Goal: Information Seeking & Learning: Learn about a topic

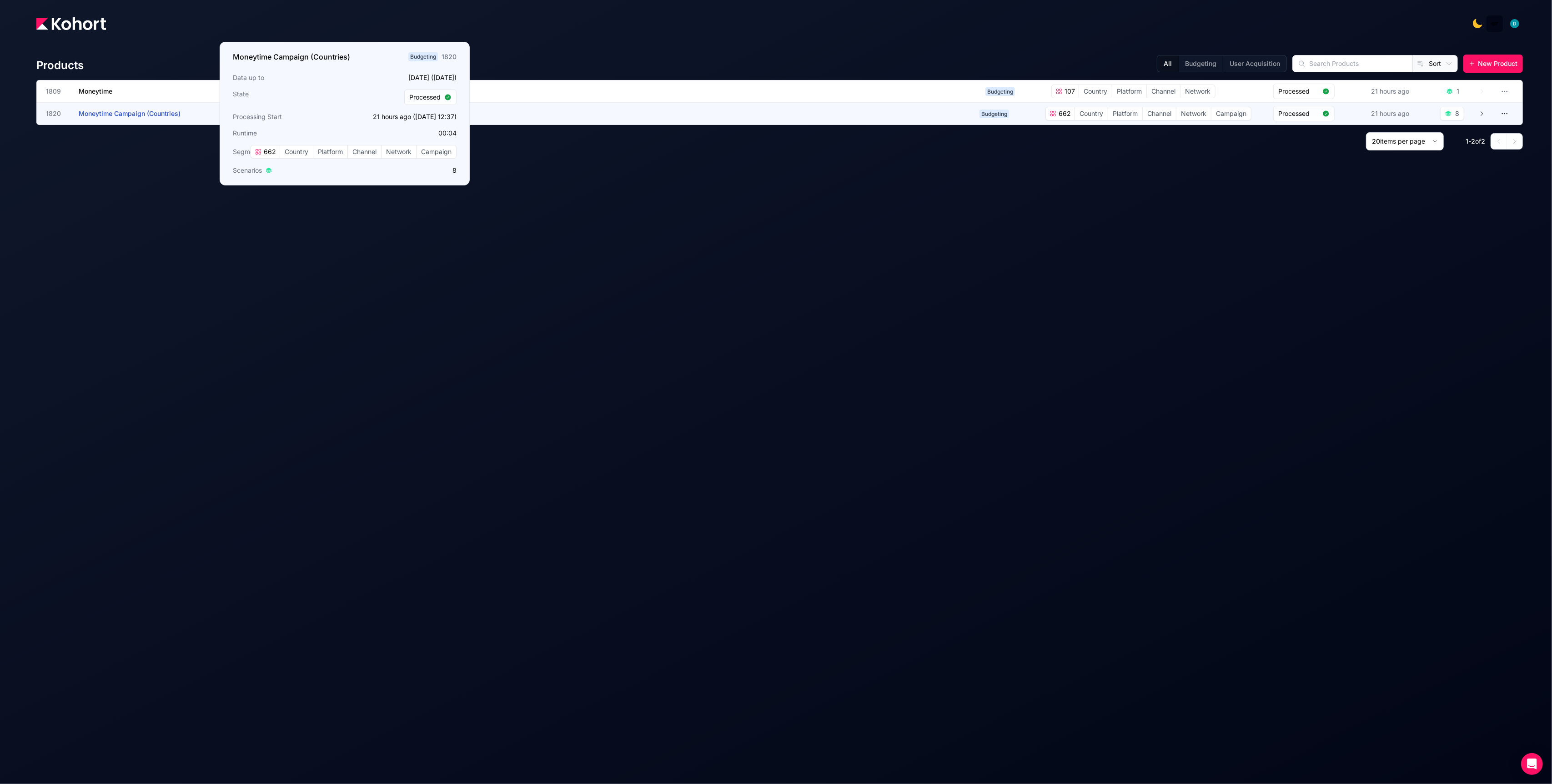
click at [126, 118] on h3 "Moneytime Campaign (Countries)" at bounding box center [147, 114] width 136 height 22
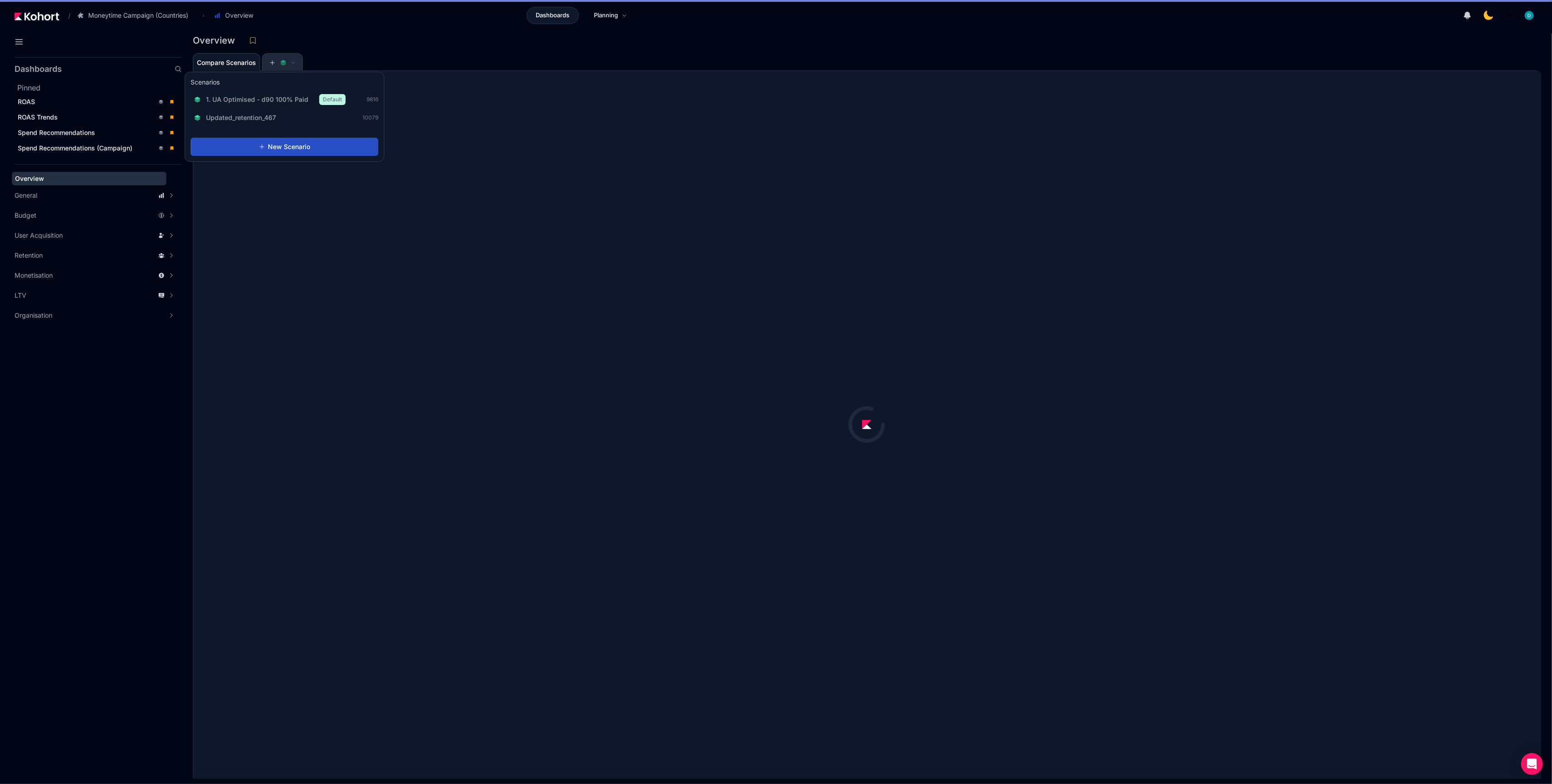
click at [287, 57] on button at bounding box center [282, 62] width 27 height 18
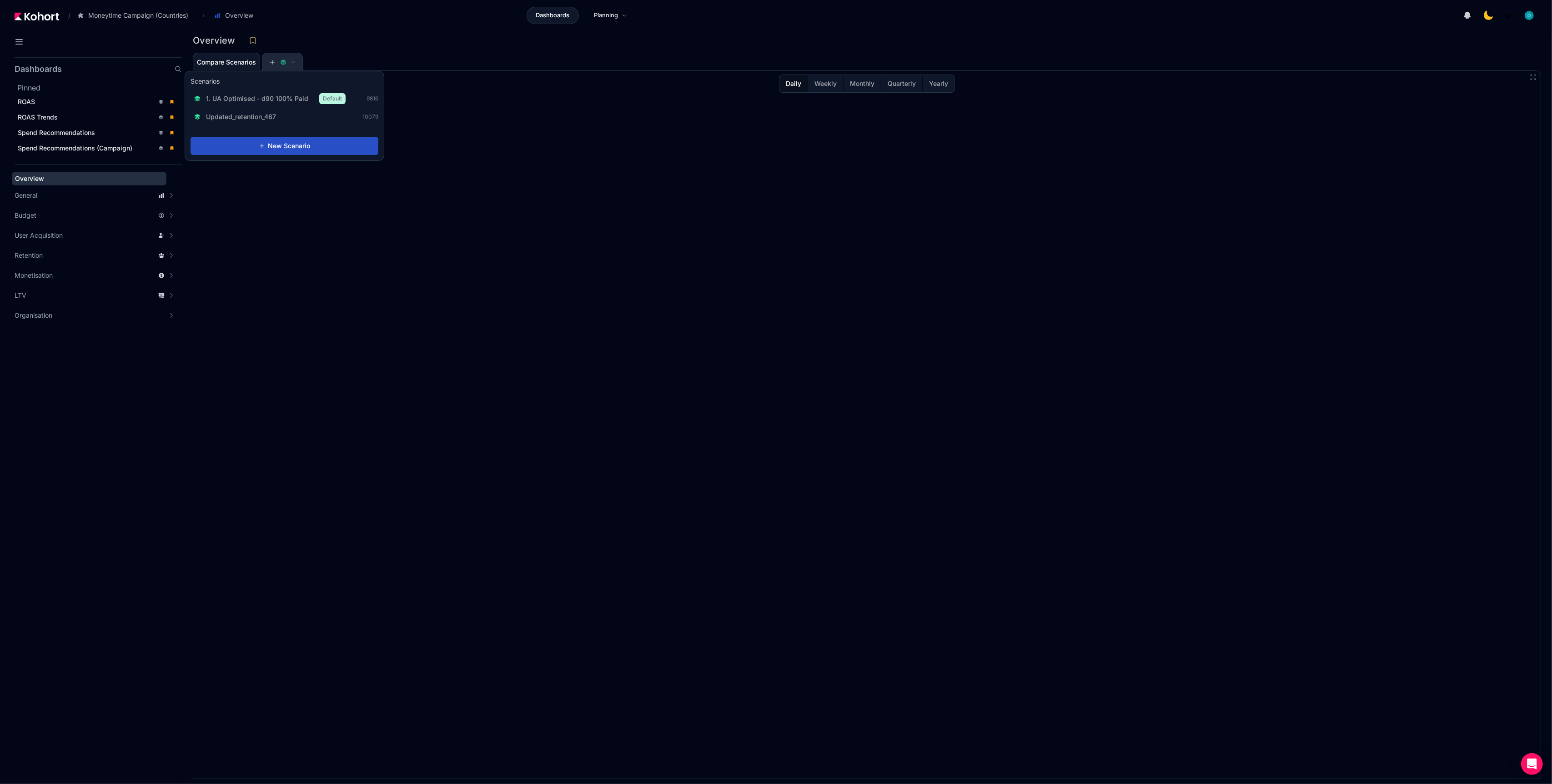
click at [296, 60] on icon at bounding box center [293, 62] width 5 height 5
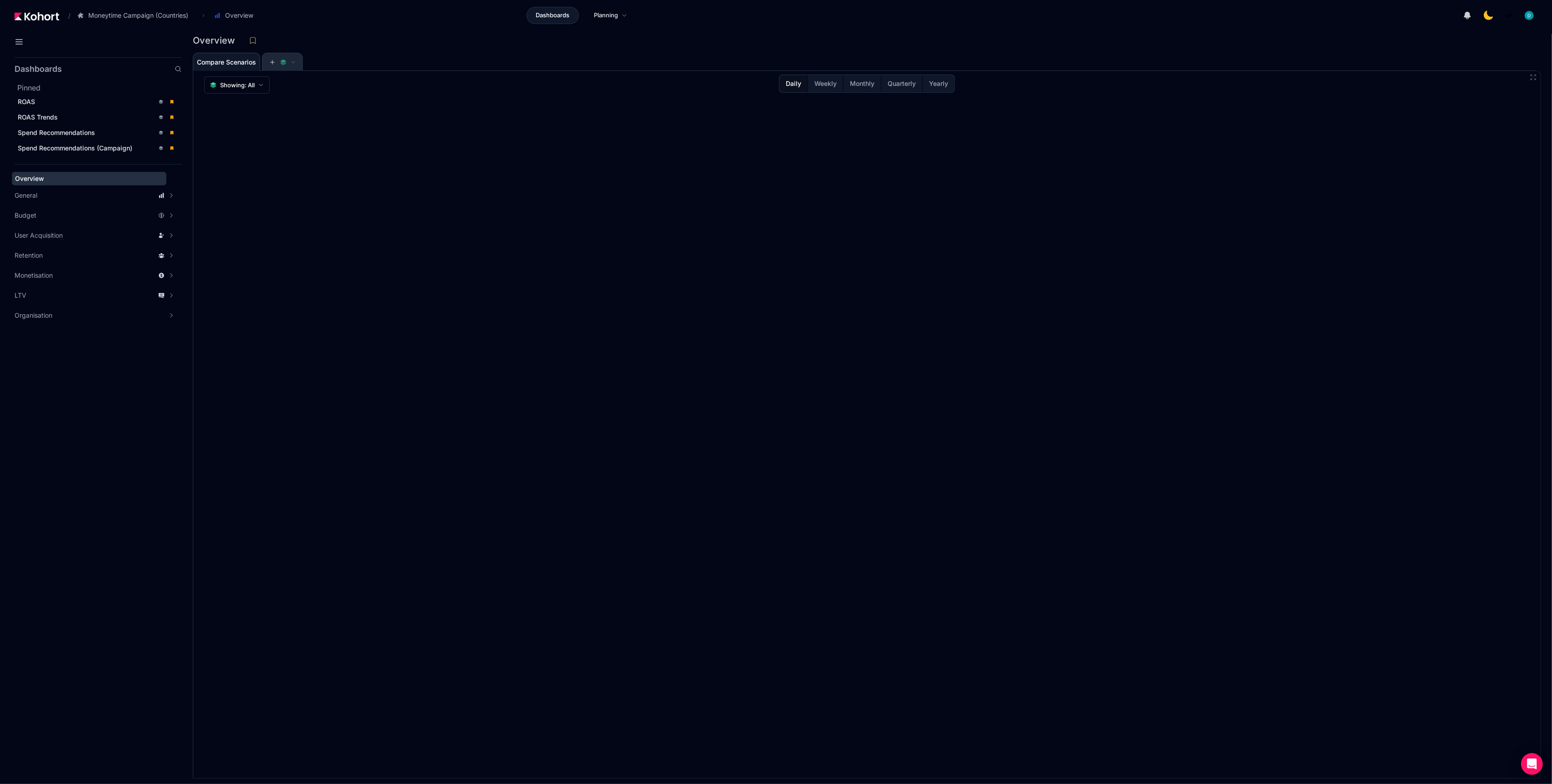
click at [296, 60] on icon at bounding box center [293, 62] width 5 height 5
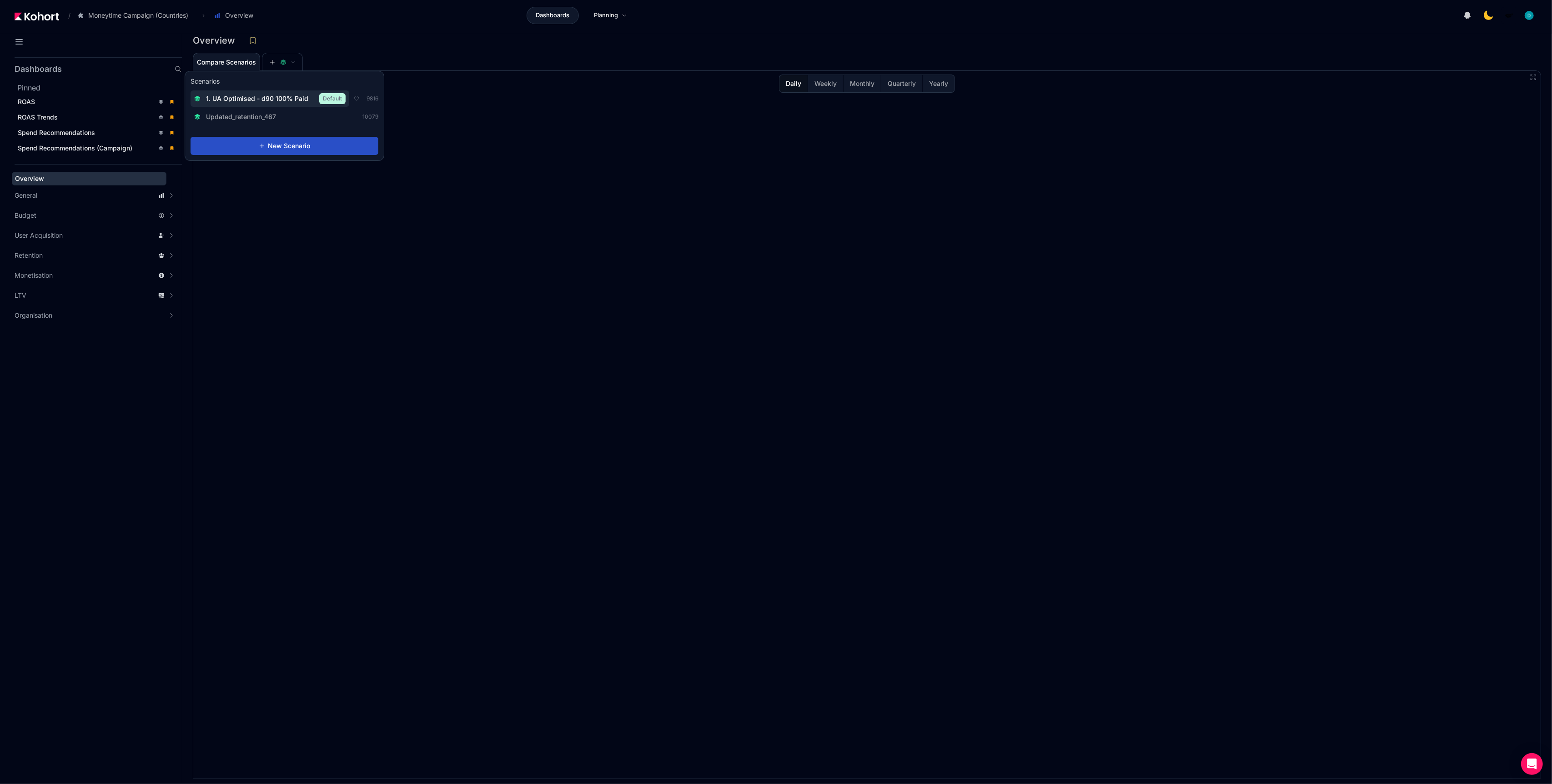
click at [271, 100] on span "1. UA Optimised - d90 100% Paid" at bounding box center [256, 99] width 102 height 9
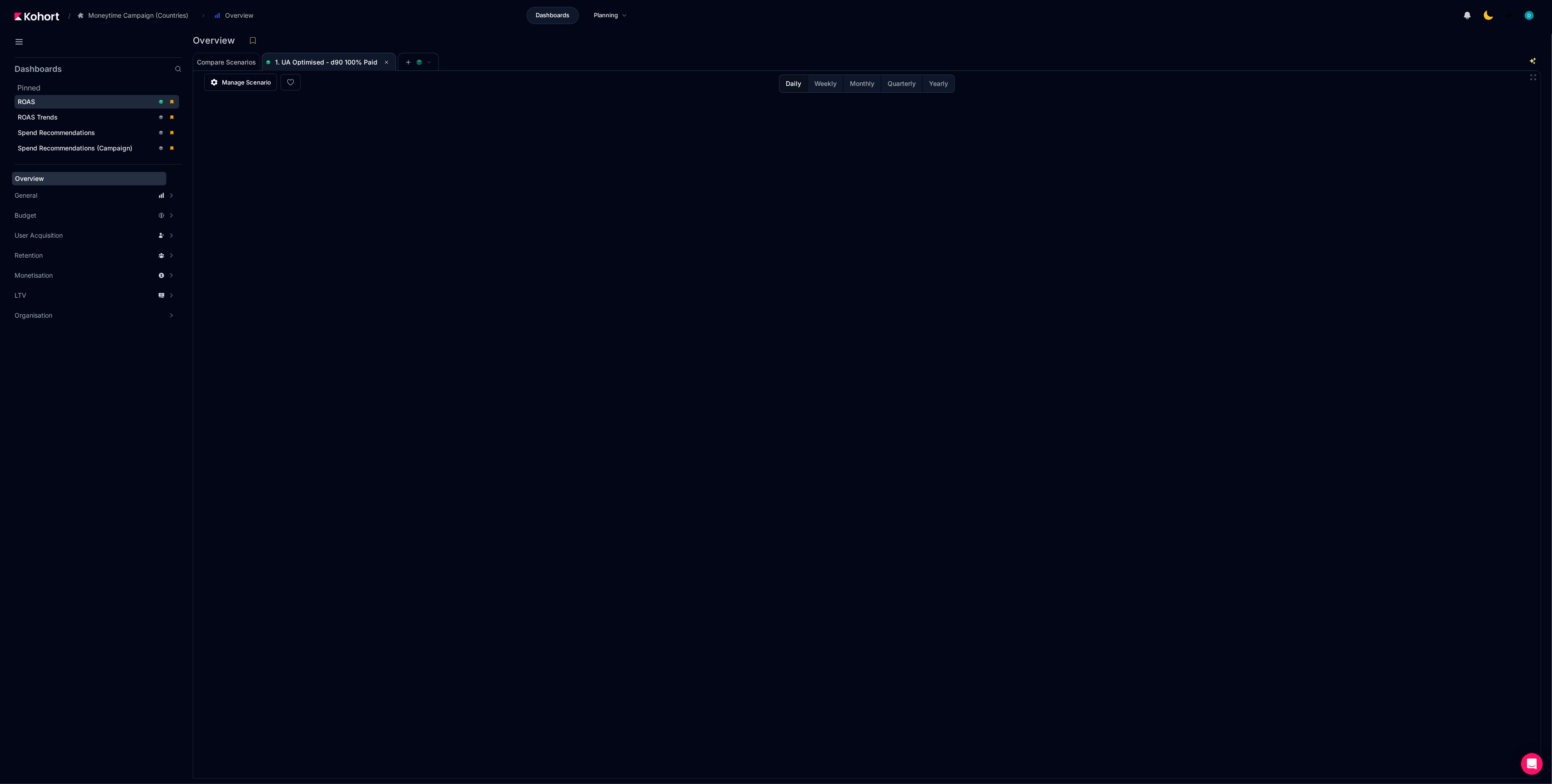
click at [75, 102] on div "ROAS" at bounding box center [86, 102] width 136 height 9
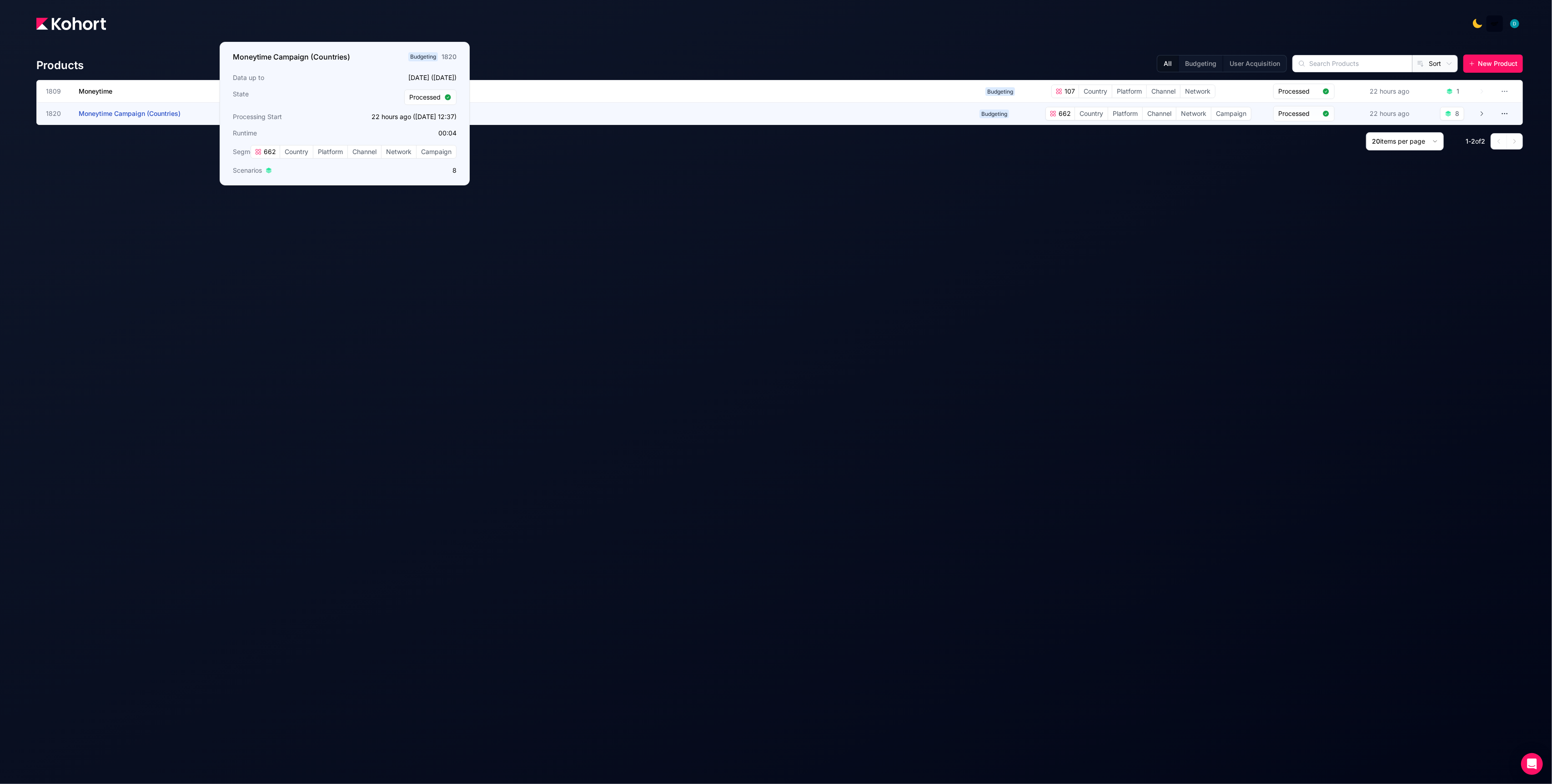
click at [106, 115] on span "Moneytime Campaign (Countries)" at bounding box center [130, 114] width 102 height 8
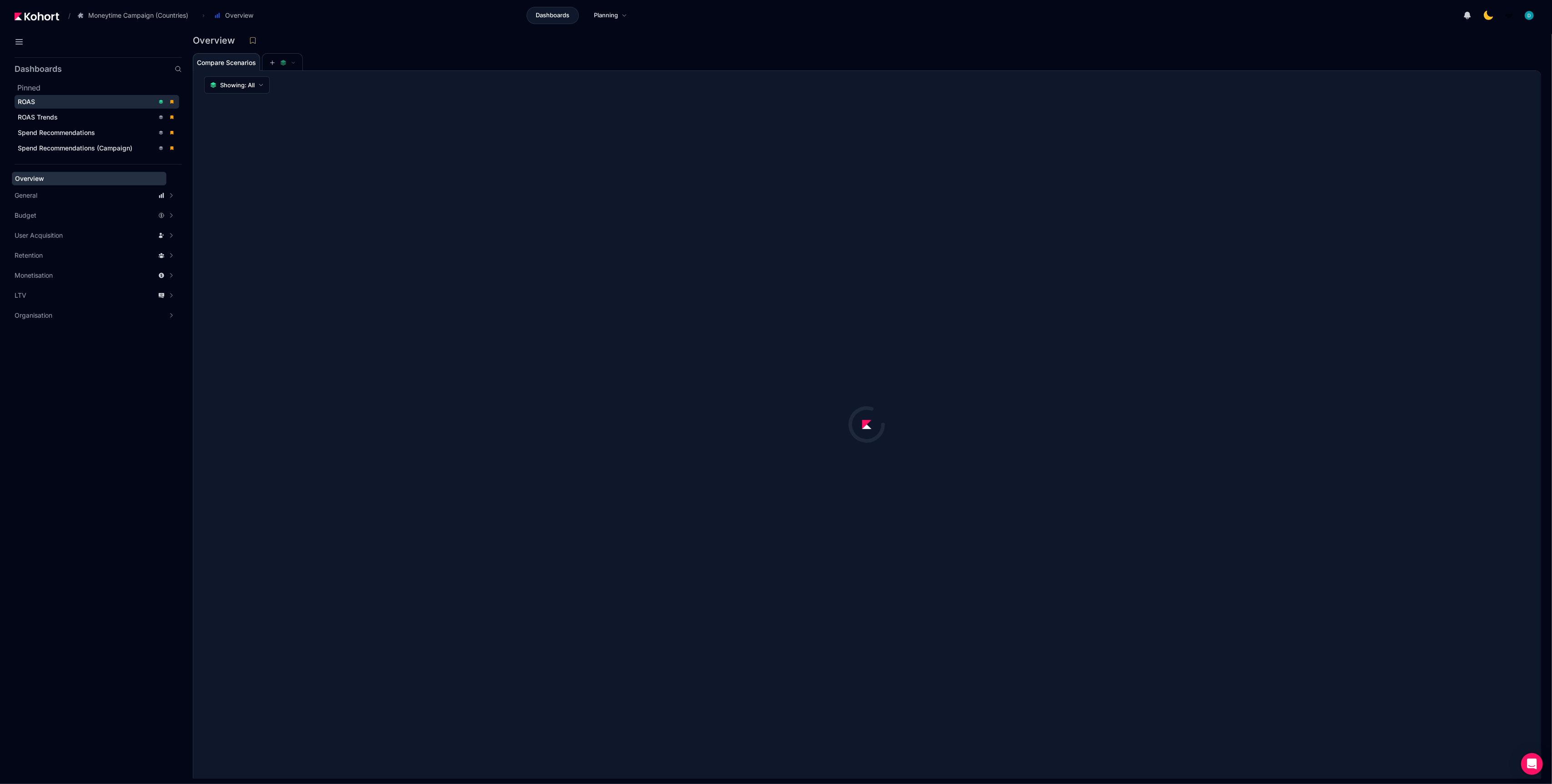
click at [33, 99] on span "ROAS" at bounding box center [27, 102] width 17 height 8
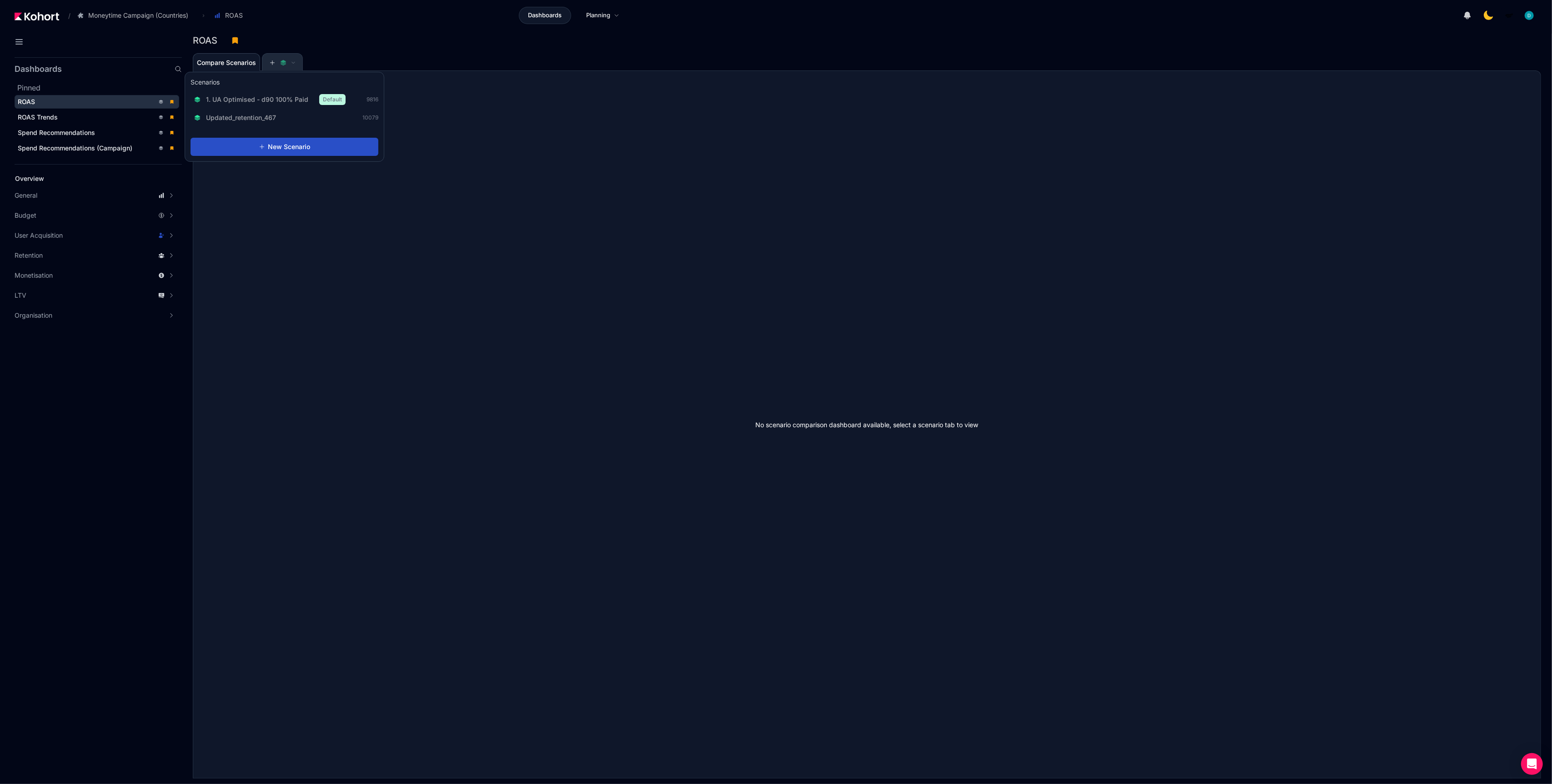
click at [285, 65] on icon at bounding box center [283, 63] width 7 height 7
click at [272, 98] on span "1. UA Optimised - d90 100% Paid" at bounding box center [256, 99] width 102 height 9
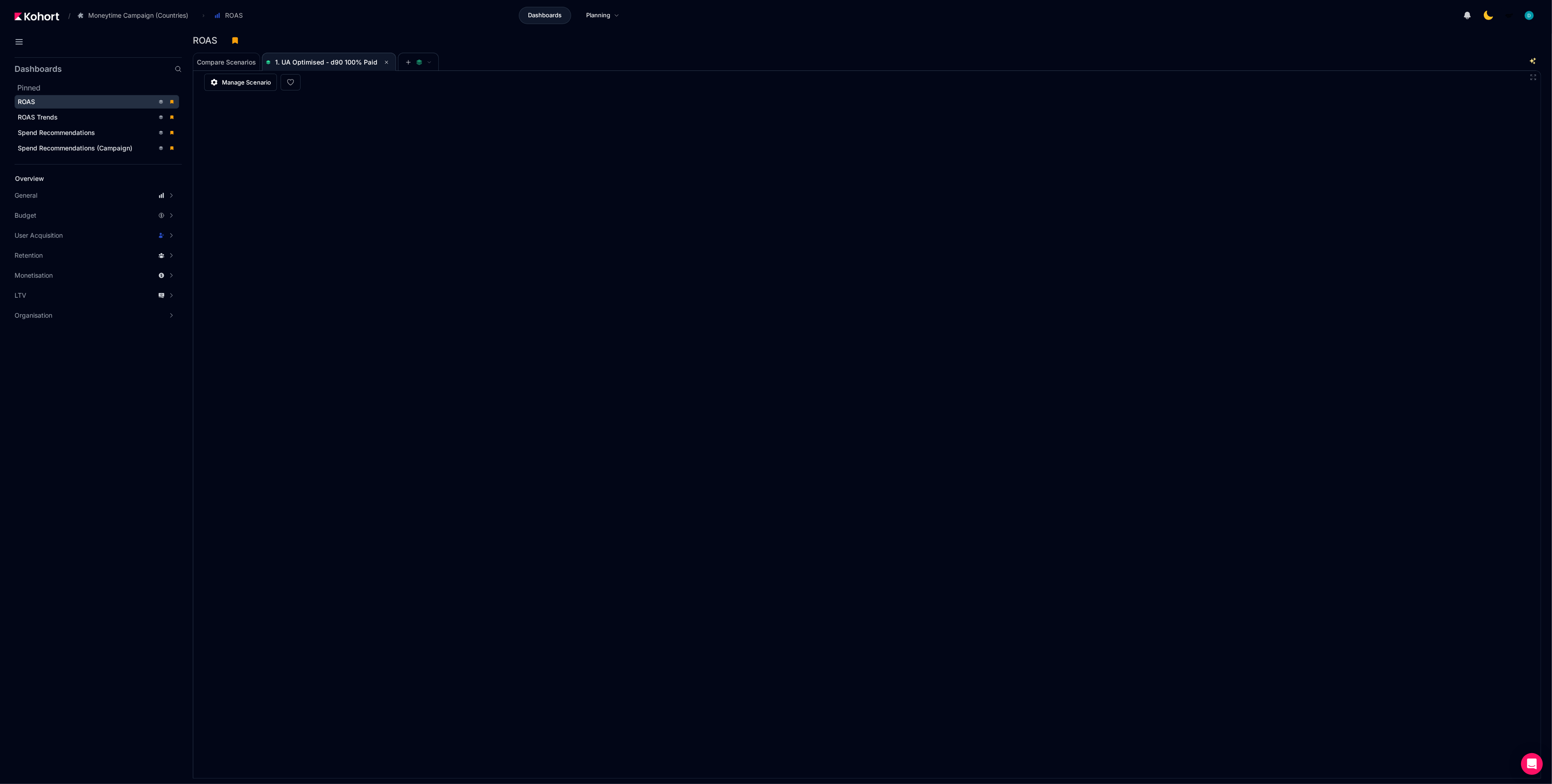
click at [419, 41] on div "ROAS" at bounding box center [863, 40] width 1341 height 13
